Goal: Check status: Check status

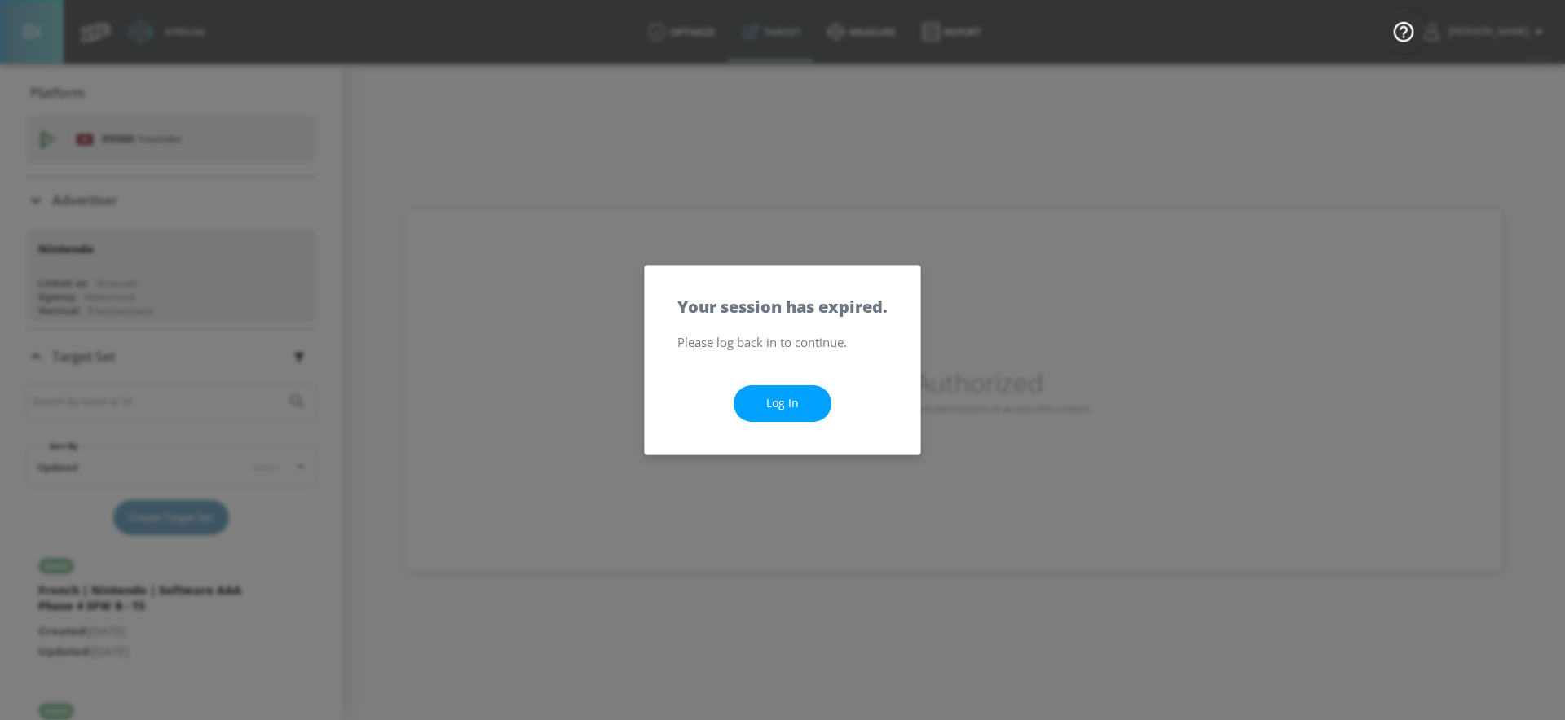
scroll to position [1774, 0]
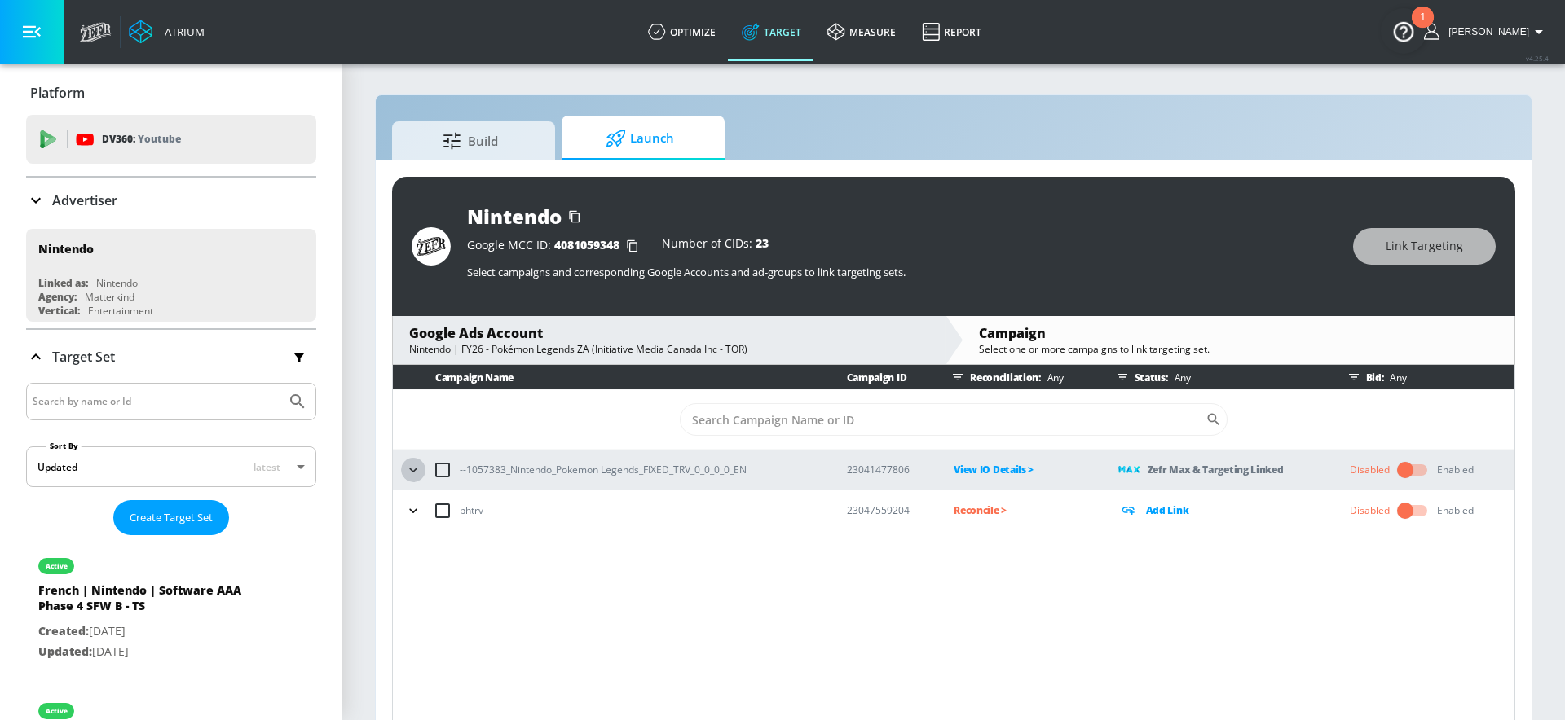
click at [412, 469] on icon "button" at bounding box center [412, 470] width 7 height 4
